Goal: Information Seeking & Learning: Learn about a topic

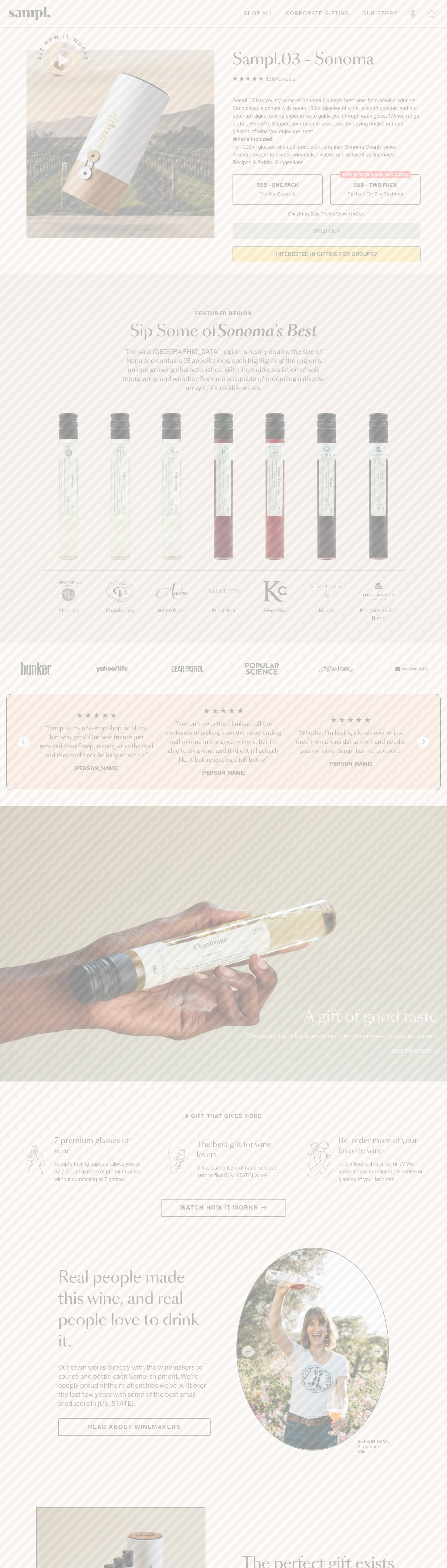
click at [375, 190] on label "Christmas SALE! Save 20% $88 - Two Pack Perfect For 2-4 Tastings" at bounding box center [375, 189] width 90 height 30
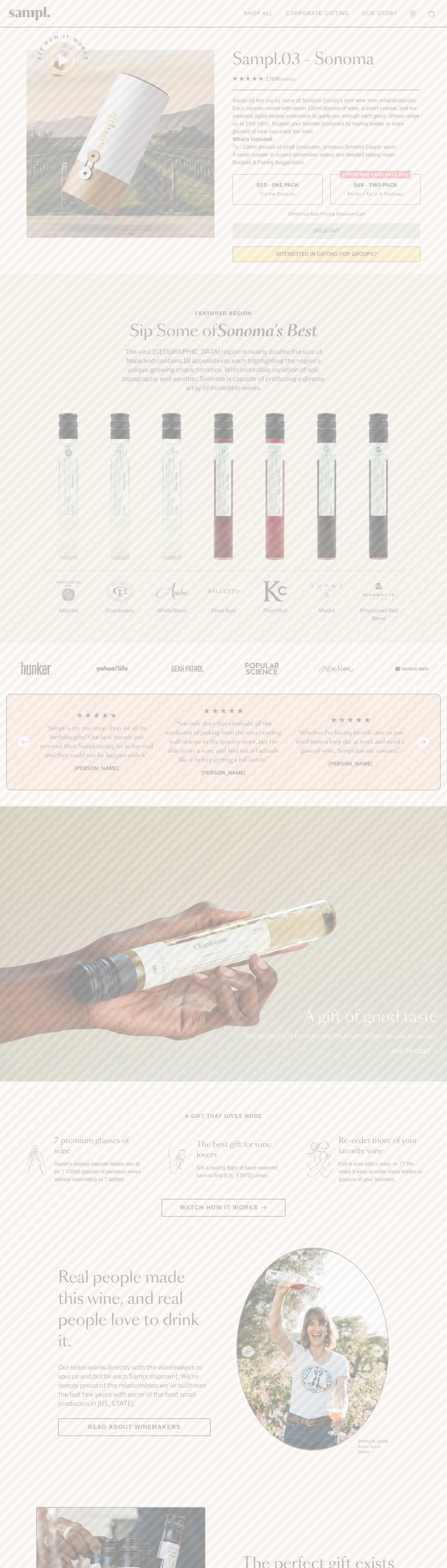
click at [224, 743] on h3 "“Not only does this eliminate all the confusion of picking from the never endin…" at bounding box center [223, 742] width 116 height 45
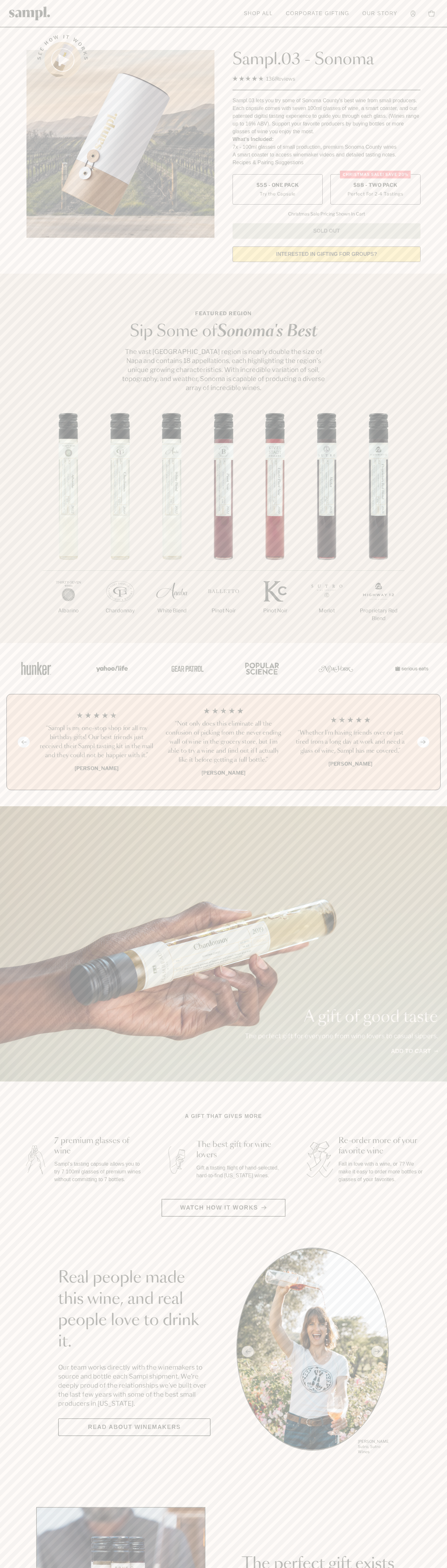
click at [188, 31] on div "See how it works" at bounding box center [120, 146] width 188 height 241
click at [427, 284] on section "Featured Region Sip Some of Sonoma's Best The vast Sonoma County region is near…" at bounding box center [224, 458] width 447 height 369
click at [70, 1567] on html "Skip to main content Toggle navigation menu Shop All Corporate Gifting Our Stor…" at bounding box center [224, 1298] width 447 height 2596
click at [23, 996] on div "A gift of good taste The perfect gift for everyone from wine lovers to casual s…" at bounding box center [224, 944] width 447 height 275
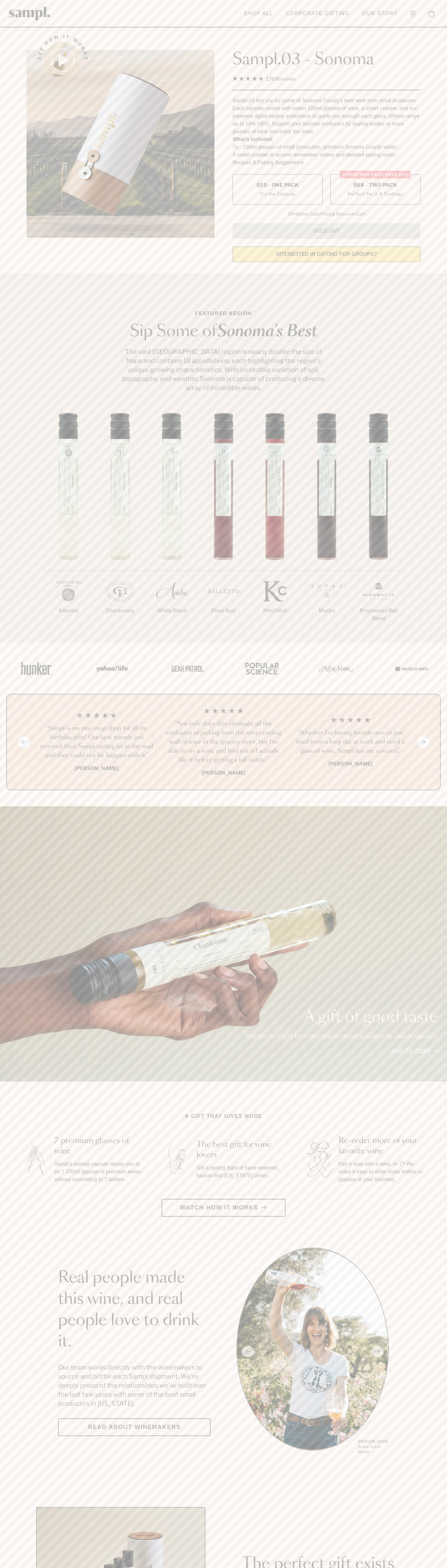
click at [375, 190] on label "Christmas SALE! Save 20% $88 - Two Pack Perfect For 2-4 Tastings" at bounding box center [375, 189] width 90 height 30
click at [224, 743] on h3 "“Not only does this eliminate all the confusion of picking from the never endin…" at bounding box center [223, 742] width 116 height 45
